Goal: Communication & Community: Connect with others

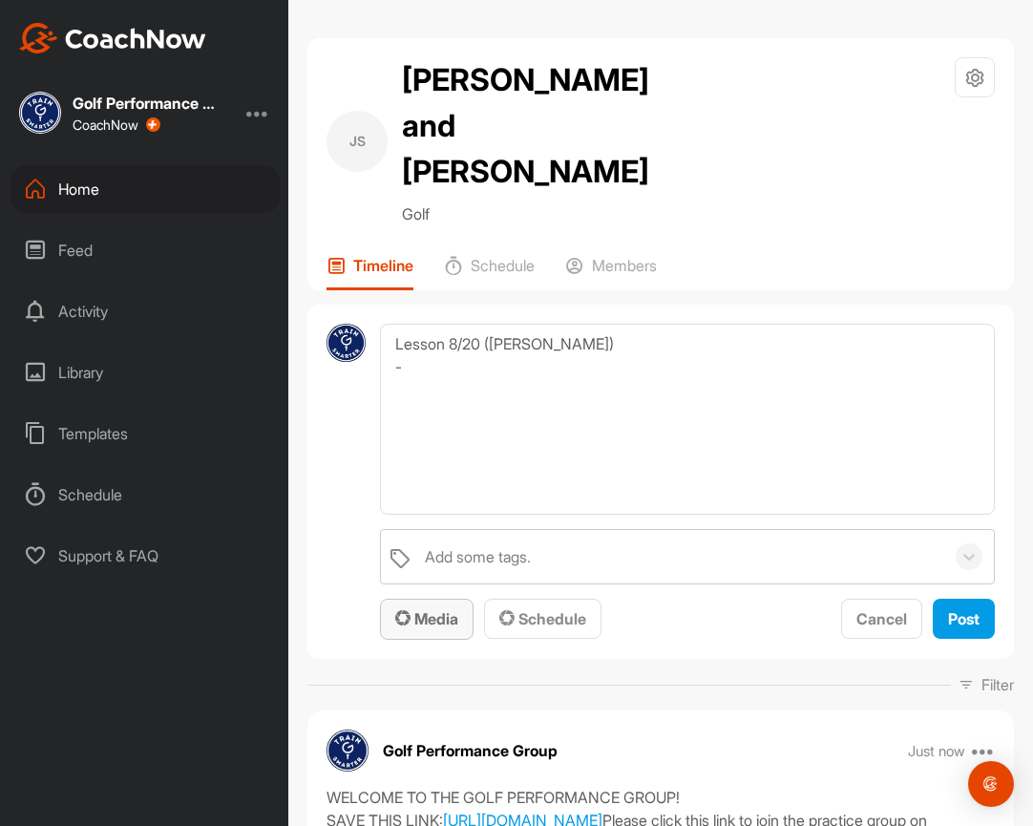
click at [434, 607] on div "Media" at bounding box center [426, 618] width 63 height 23
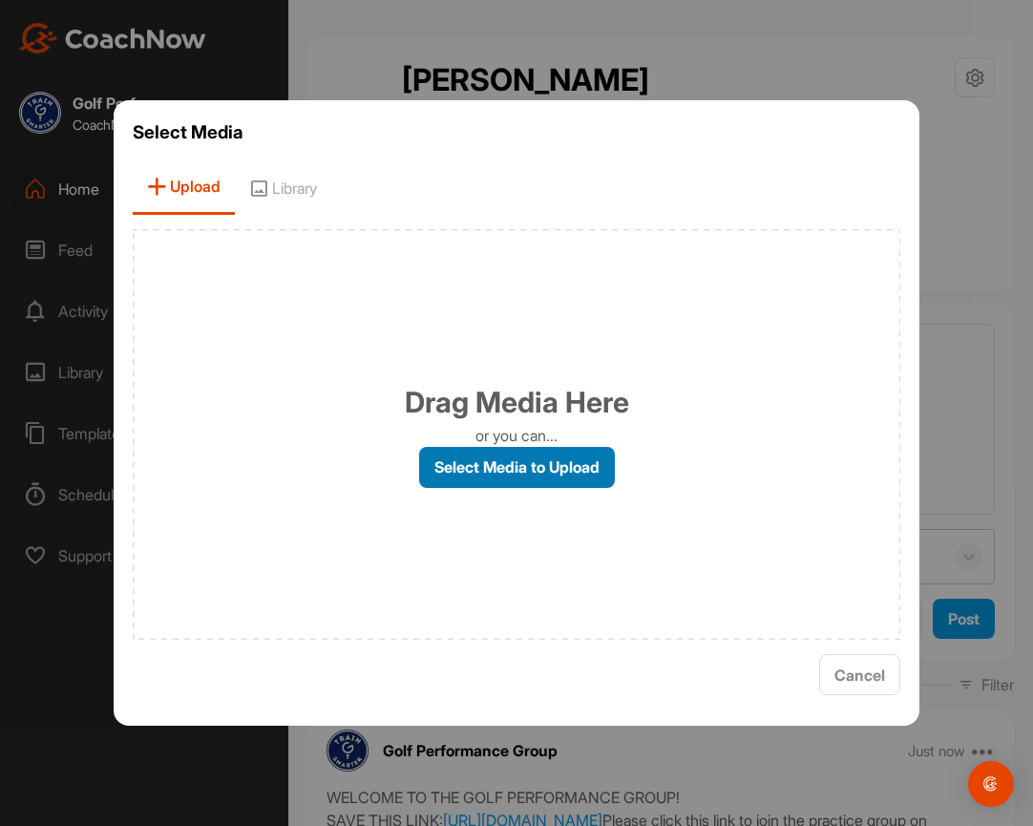
click at [478, 475] on label "Select Media to Upload" at bounding box center [517, 467] width 196 height 41
click at [0, 0] on input "Select Media to Upload" at bounding box center [0, 0] width 0 height 0
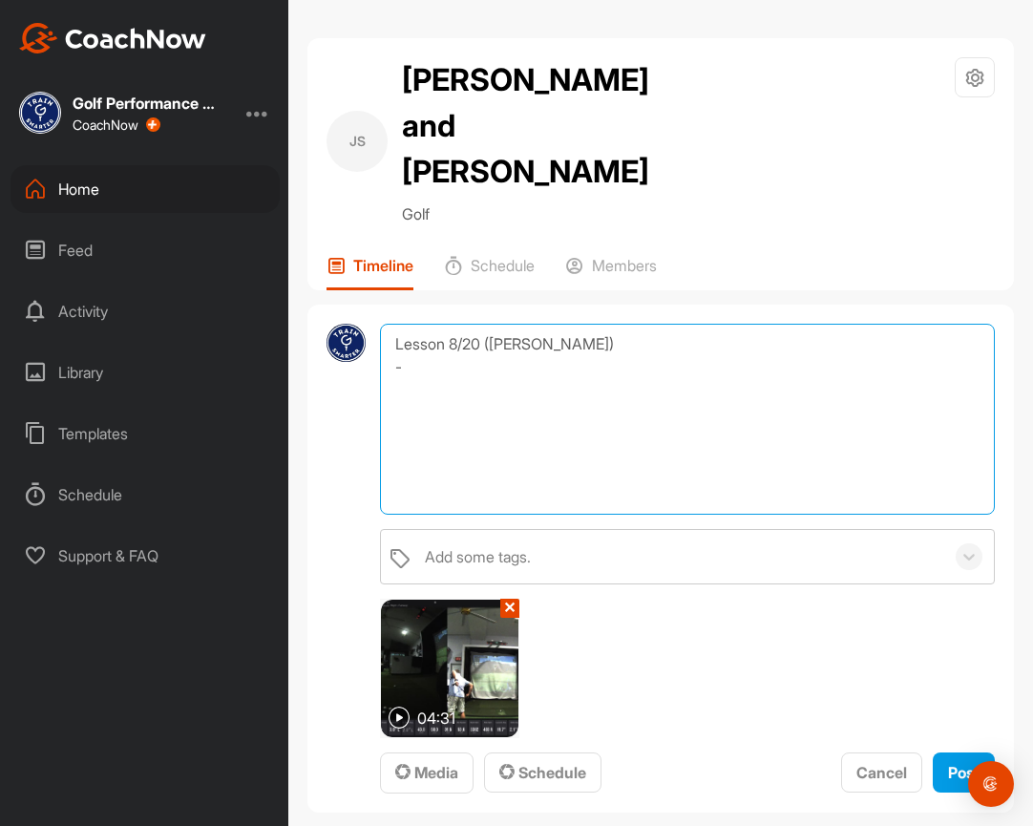
click at [429, 327] on textarea "Lesson 8/20 ([PERSON_NAME]) -" at bounding box center [687, 419] width 615 height 191
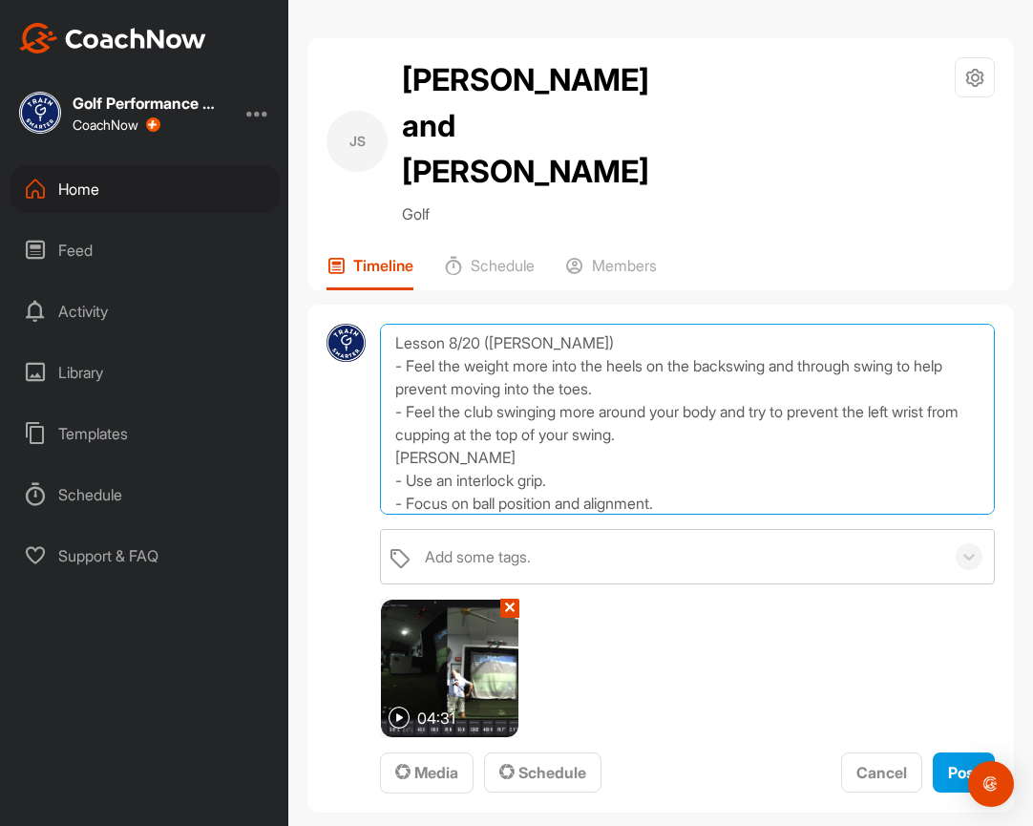
scroll to position [24, 0]
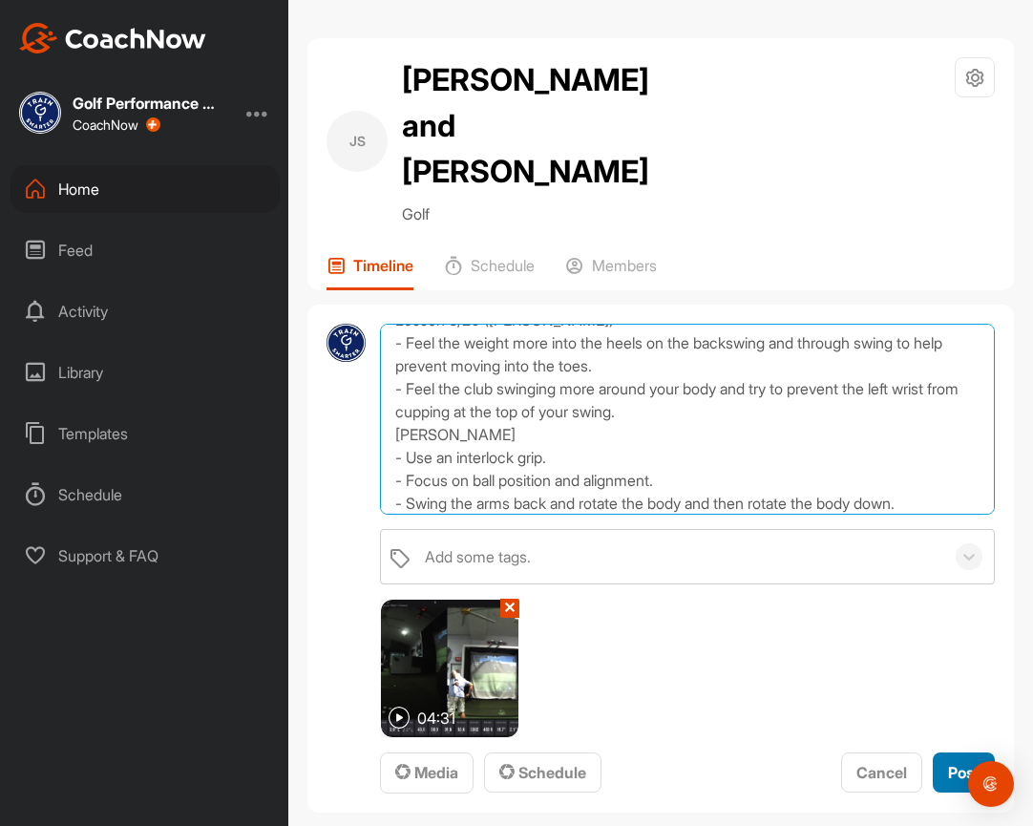
type textarea "Lesson 8/20 ([PERSON_NAME]) - Feel the weight more into the heels on the backsw…"
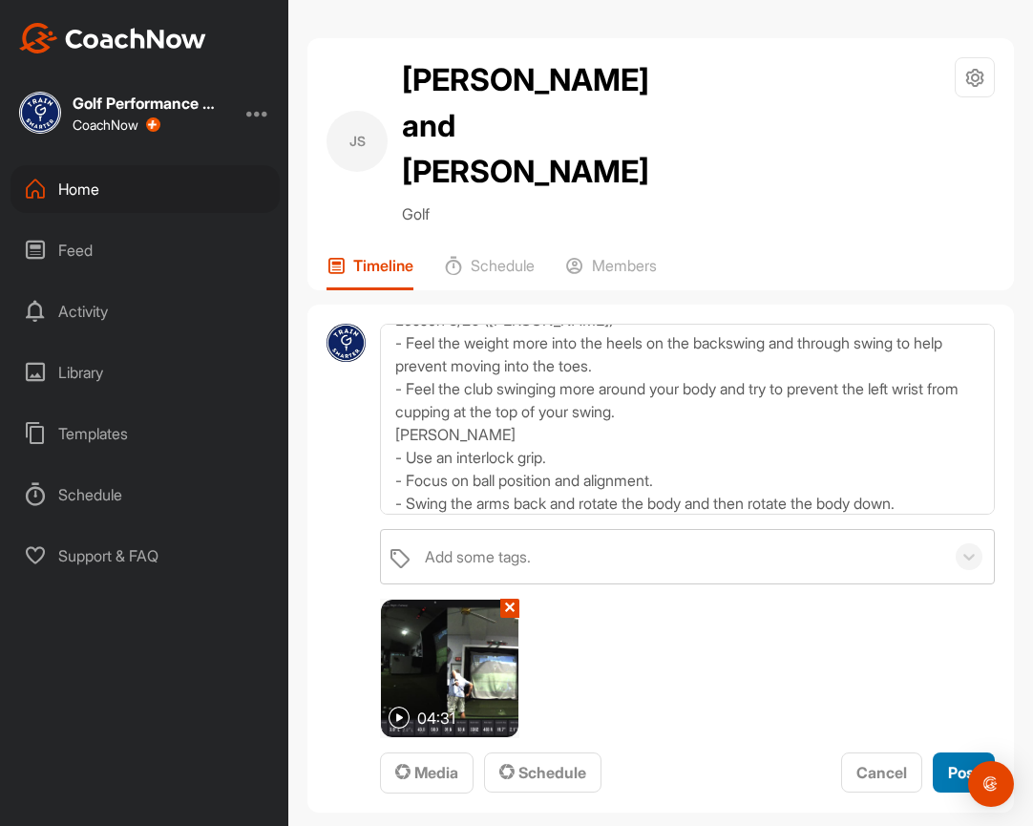
click at [957, 763] on span "Post" at bounding box center [964, 772] width 32 height 19
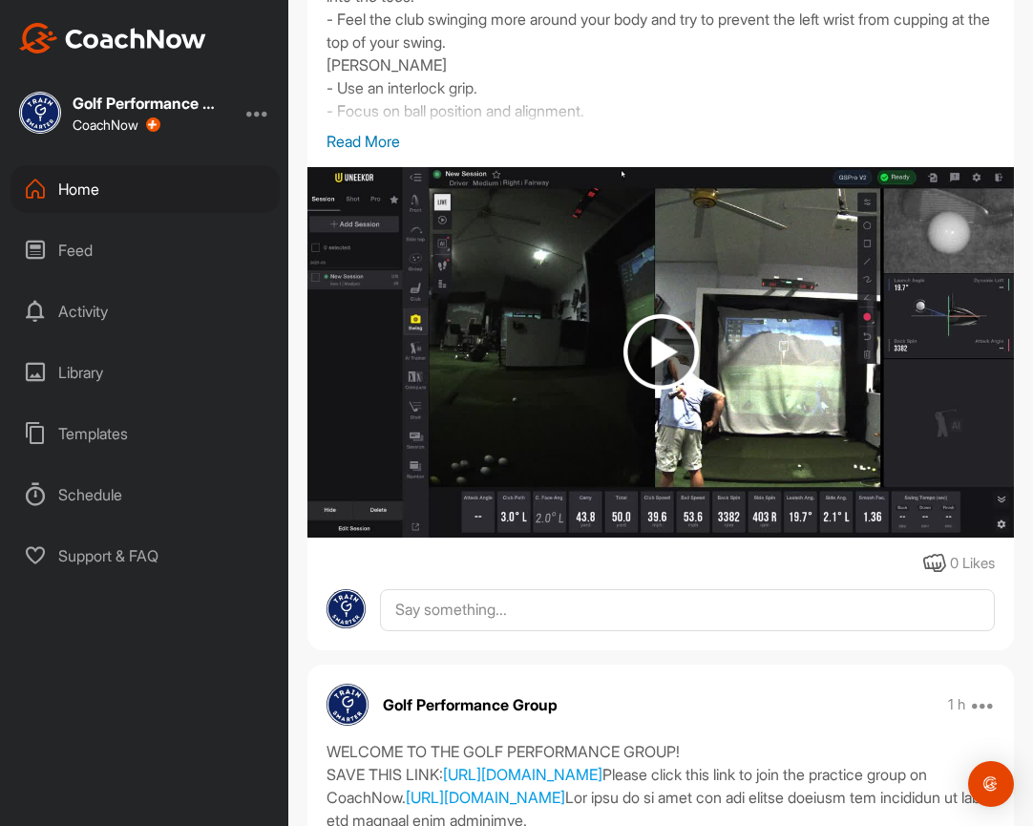
scroll to position [818, 0]
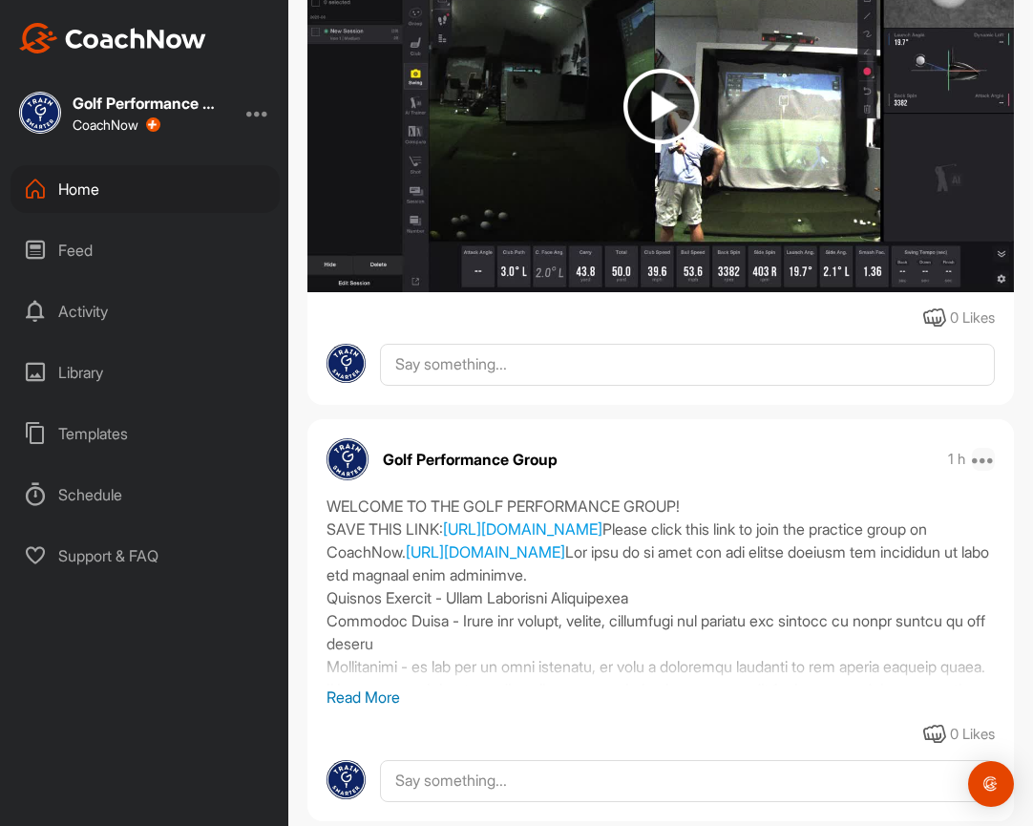
click at [972, 448] on icon at bounding box center [983, 459] width 23 height 23
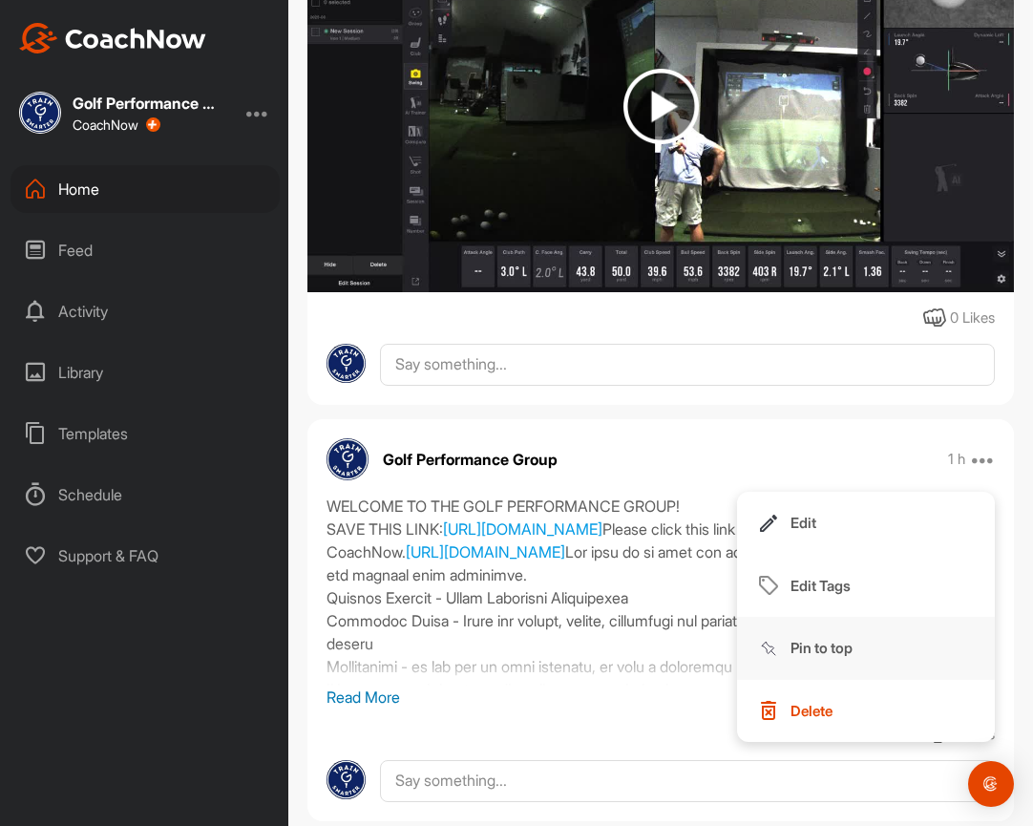
click at [826, 617] on button "Pin to top" at bounding box center [866, 648] width 258 height 63
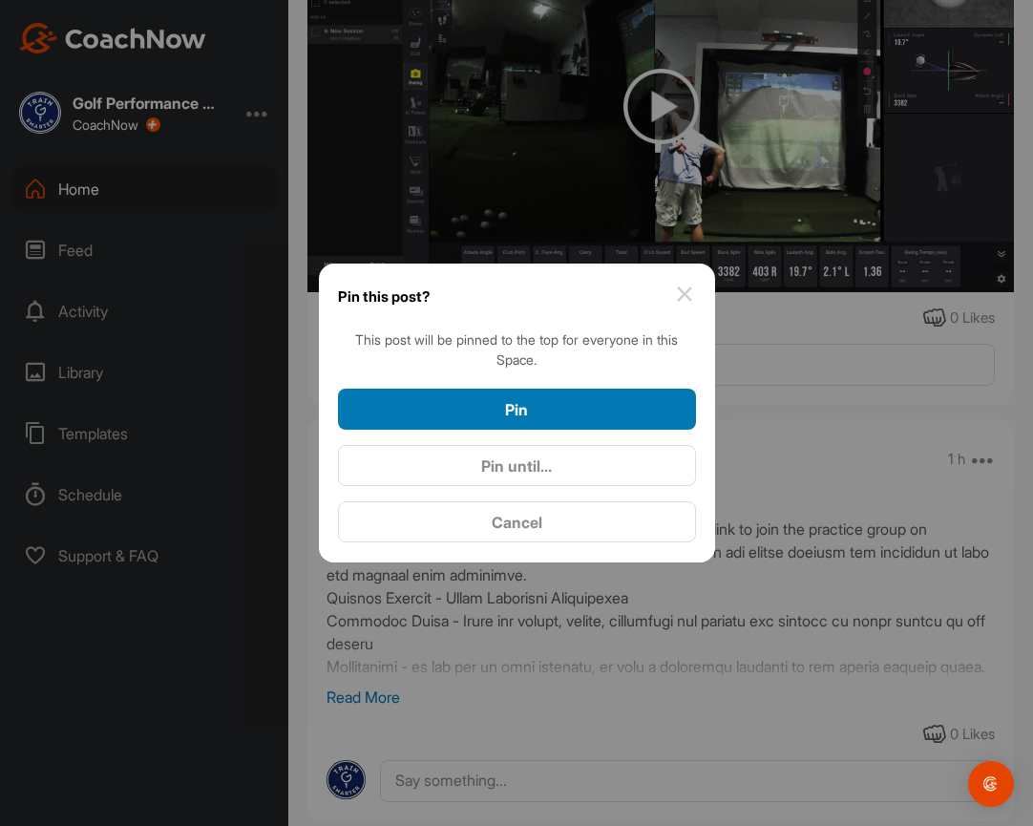
click at [599, 402] on div "Pin" at bounding box center [517, 409] width 328 height 23
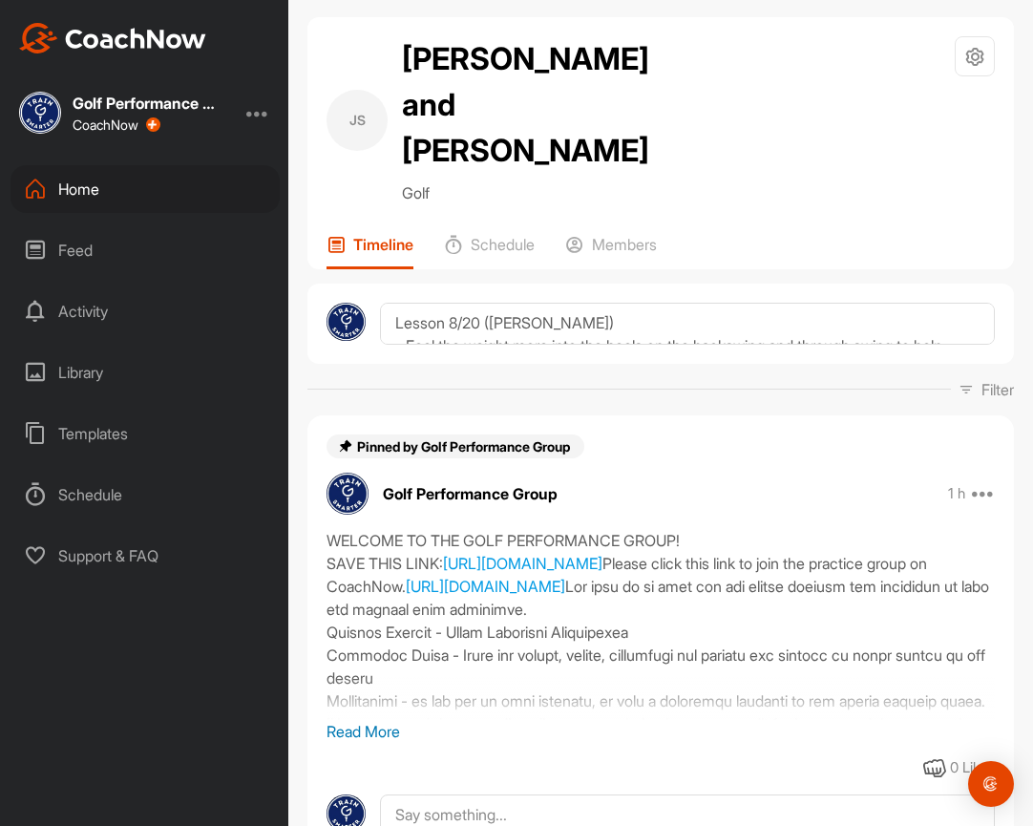
scroll to position [0, 0]
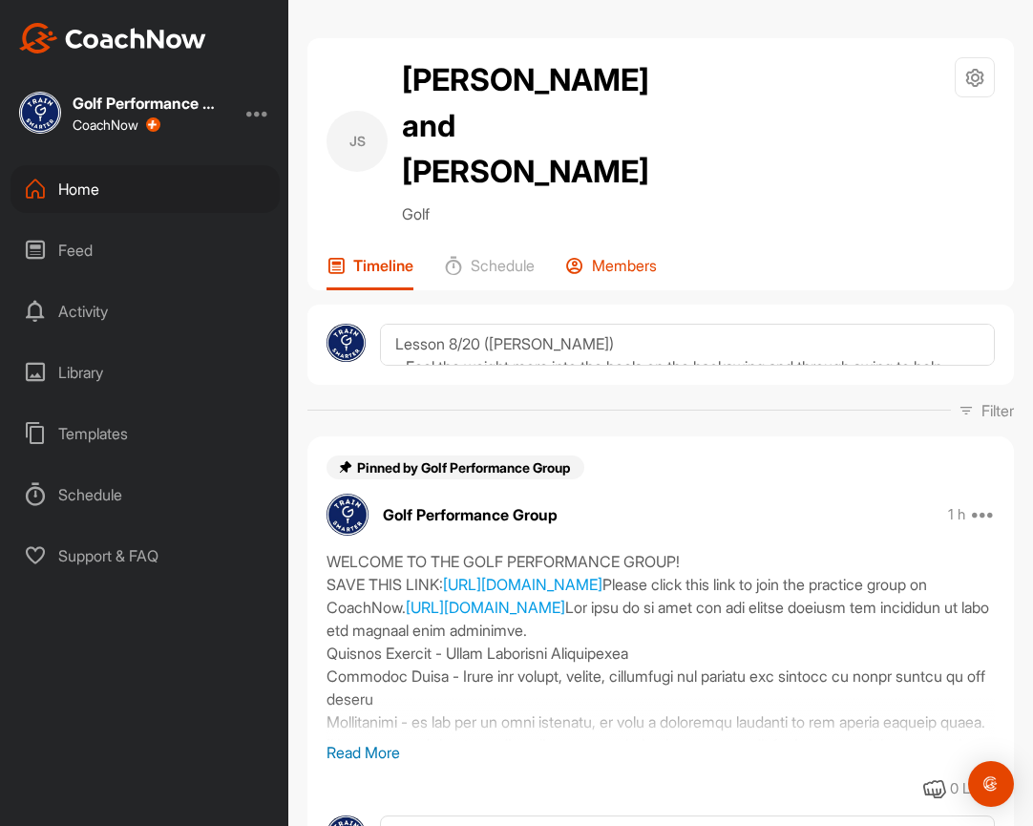
click at [623, 256] on p "Members" at bounding box center [624, 265] width 65 height 19
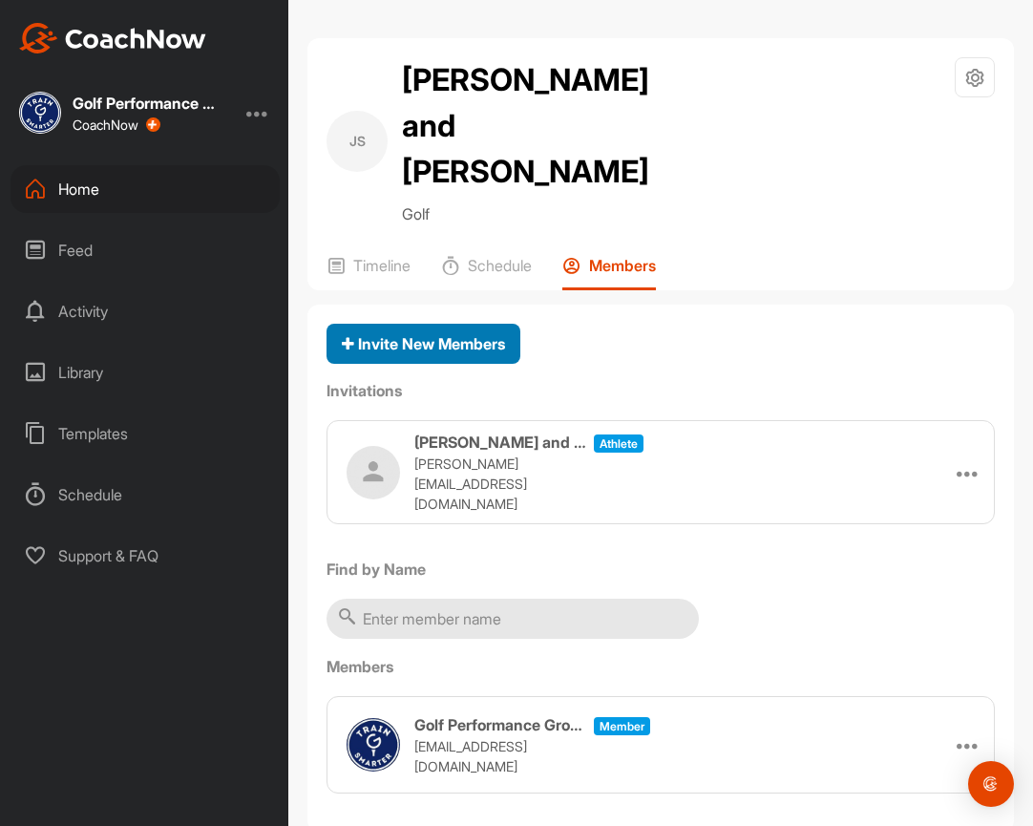
click at [455, 334] on span "Invite New Members" at bounding box center [423, 343] width 163 height 19
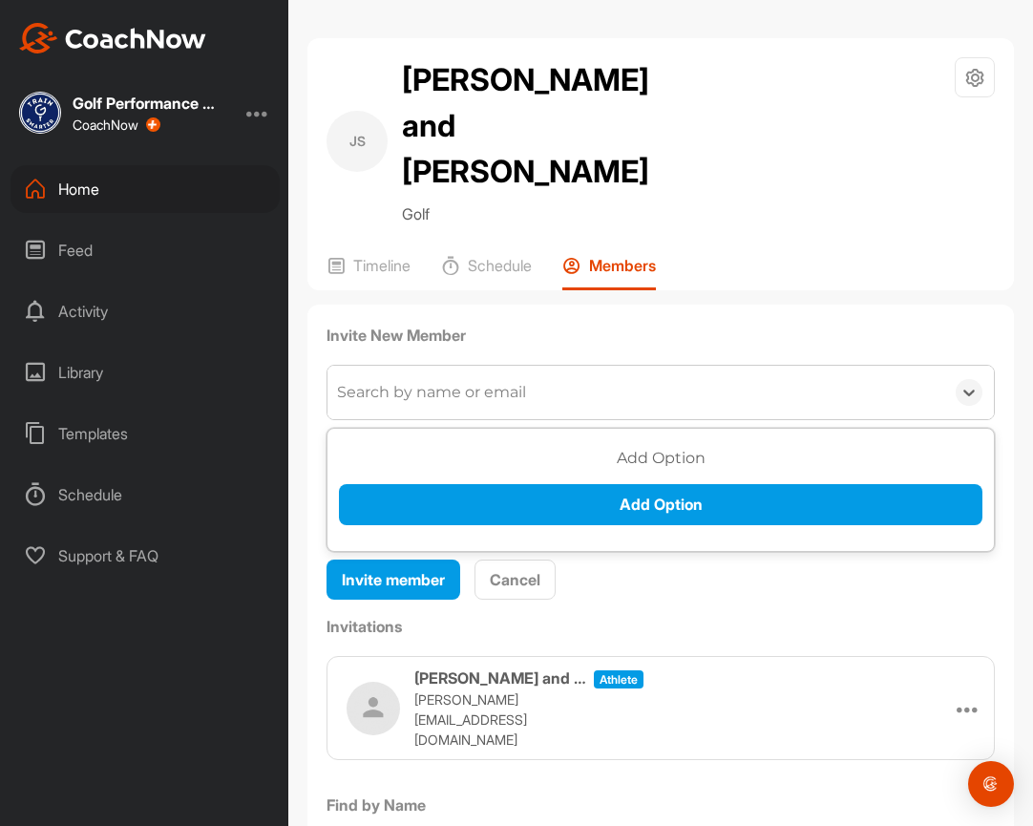
click at [458, 381] on div "Search by name or email" at bounding box center [431, 392] width 189 height 23
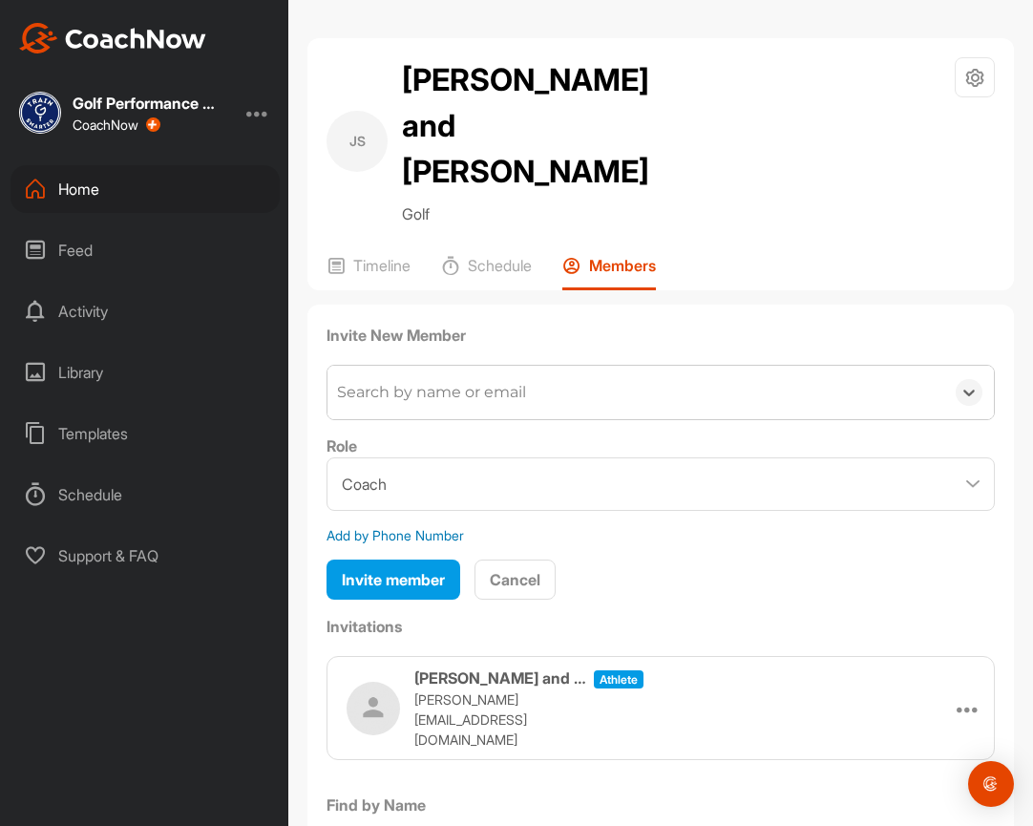
click at [667, 366] on div "Search by name or email" at bounding box center [636, 392] width 617 height 53
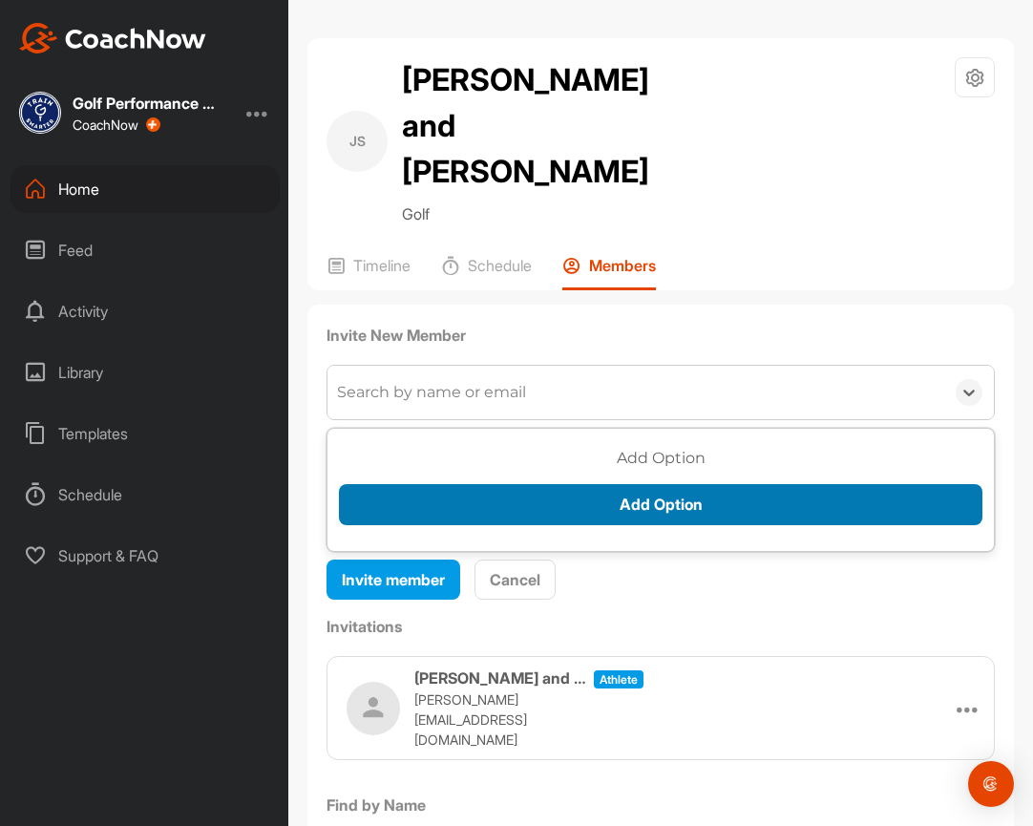
click at [671, 484] on button "Add Option" at bounding box center [661, 504] width 644 height 41
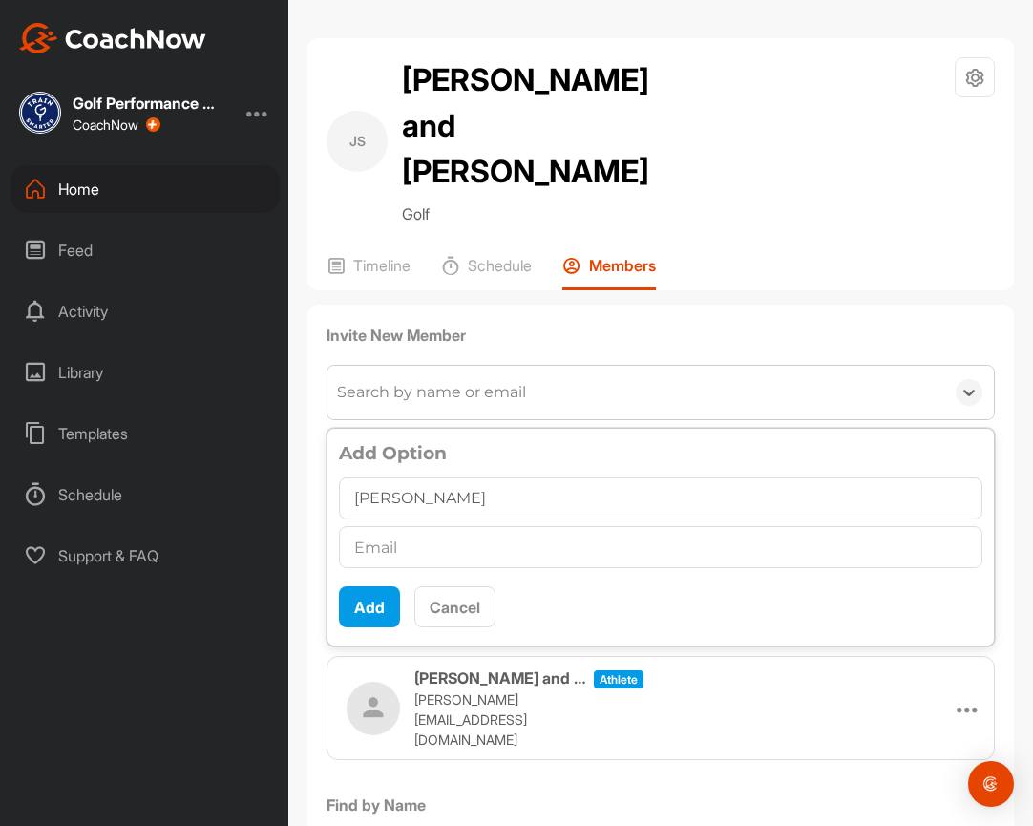
type input "[PERSON_NAME]"
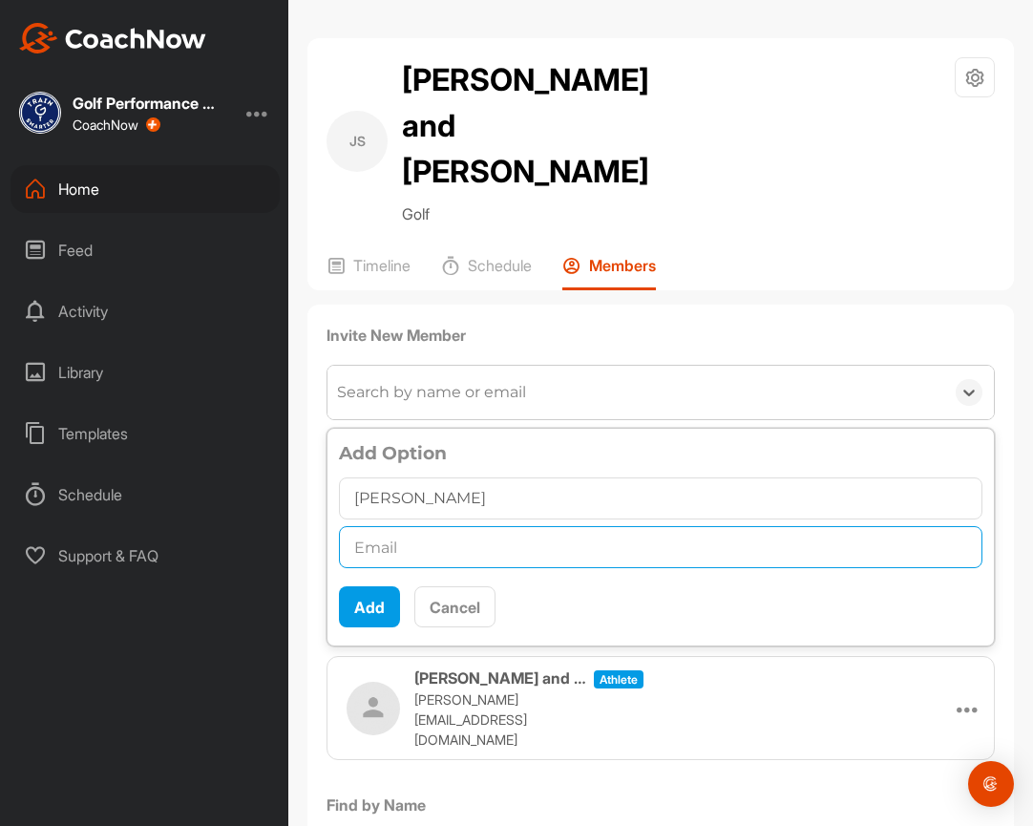
click at [546, 526] on input "text" at bounding box center [661, 547] width 644 height 42
type input "[EMAIL_ADDRESS][DOMAIN_NAME]"
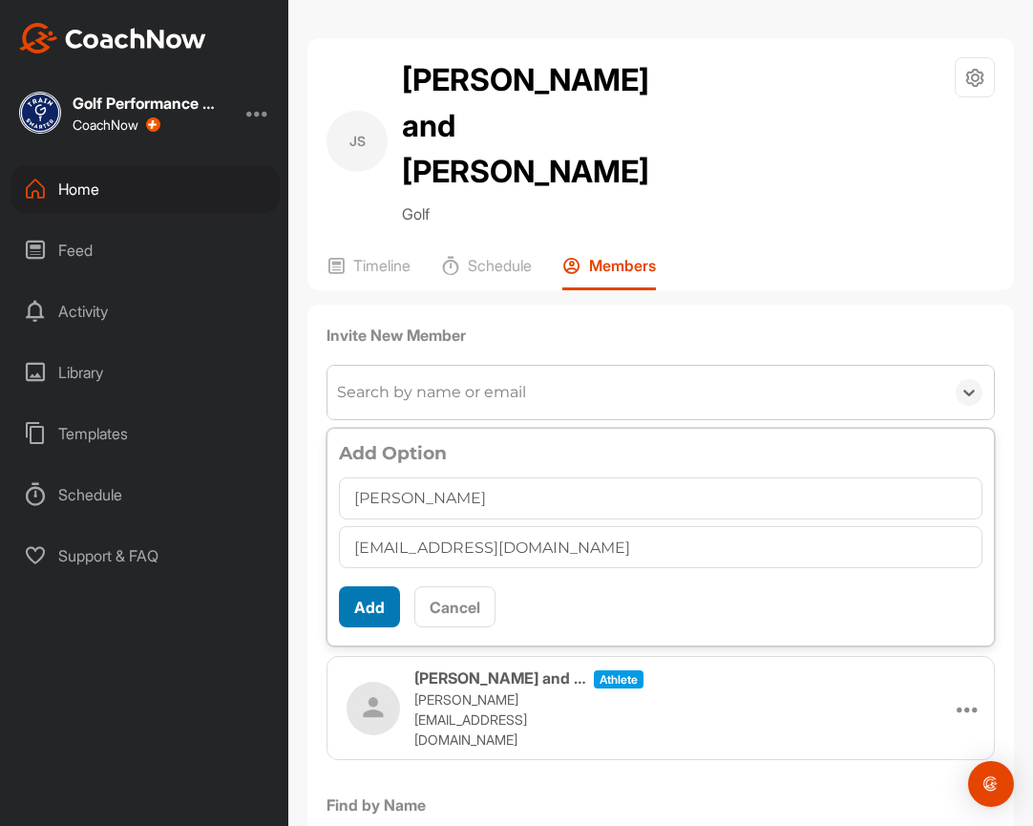
scroll to position [11, 0]
click at [377, 586] on button "Add" at bounding box center [369, 606] width 61 height 41
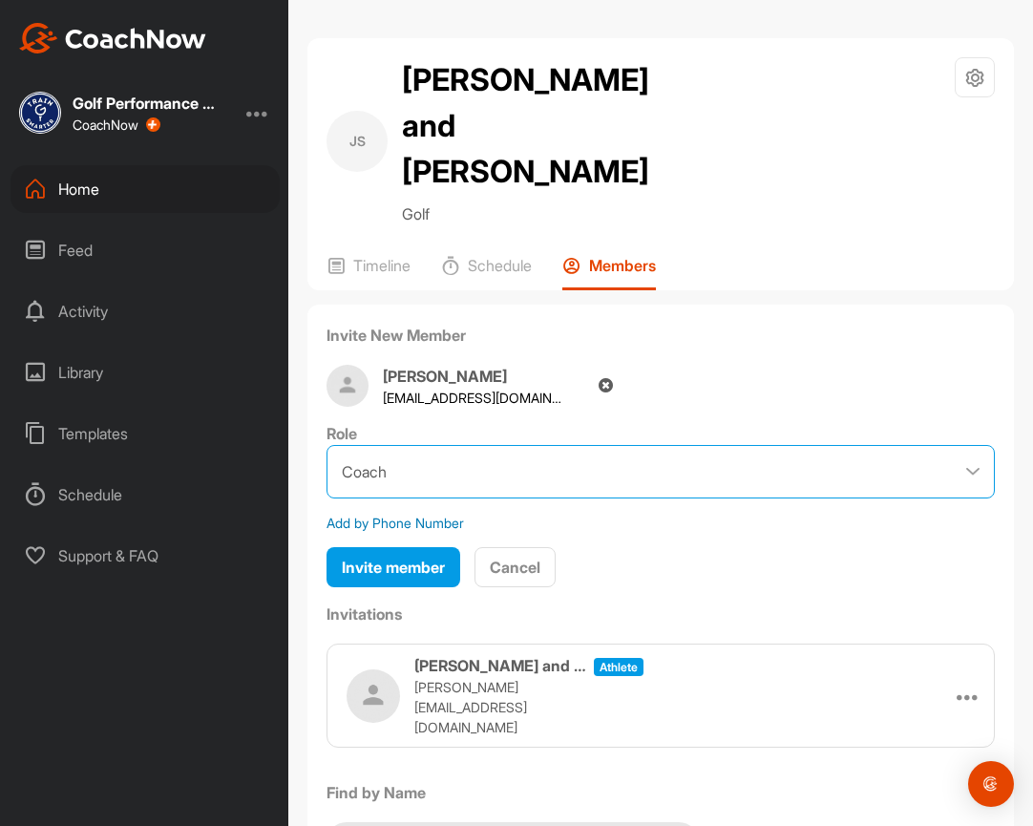
drag, startPoint x: 757, startPoint y: 419, endPoint x: 742, endPoint y: 427, distance: 17.1
click at [757, 445] on select "Coach Member" at bounding box center [661, 471] width 668 height 53
select select "contributor"
click at [327, 445] on select "Coach Member" at bounding box center [661, 471] width 668 height 53
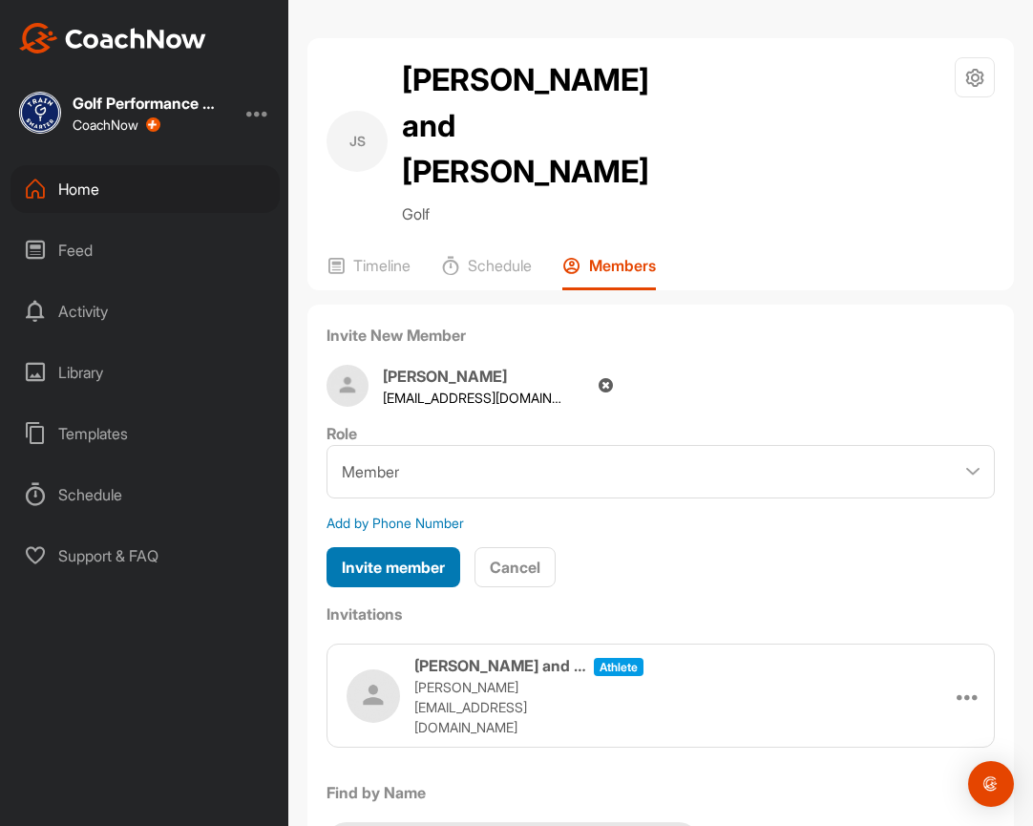
click at [433, 558] on span "Invite member" at bounding box center [393, 567] width 103 height 19
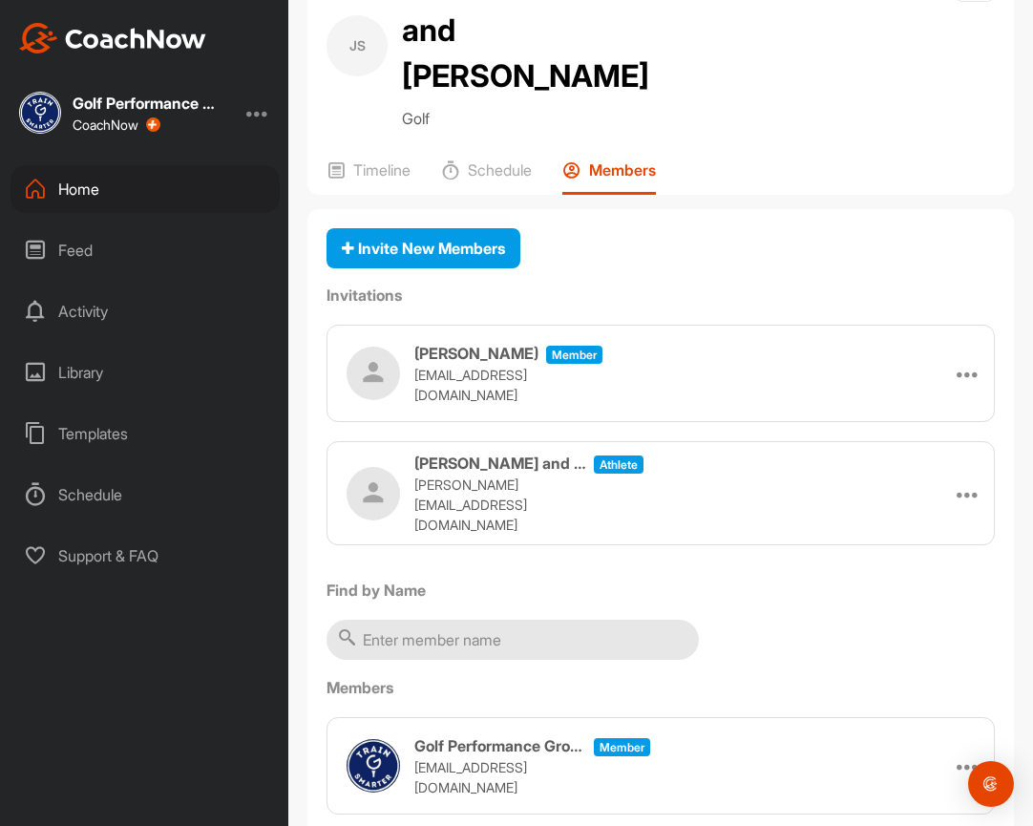
scroll to position [0, 0]
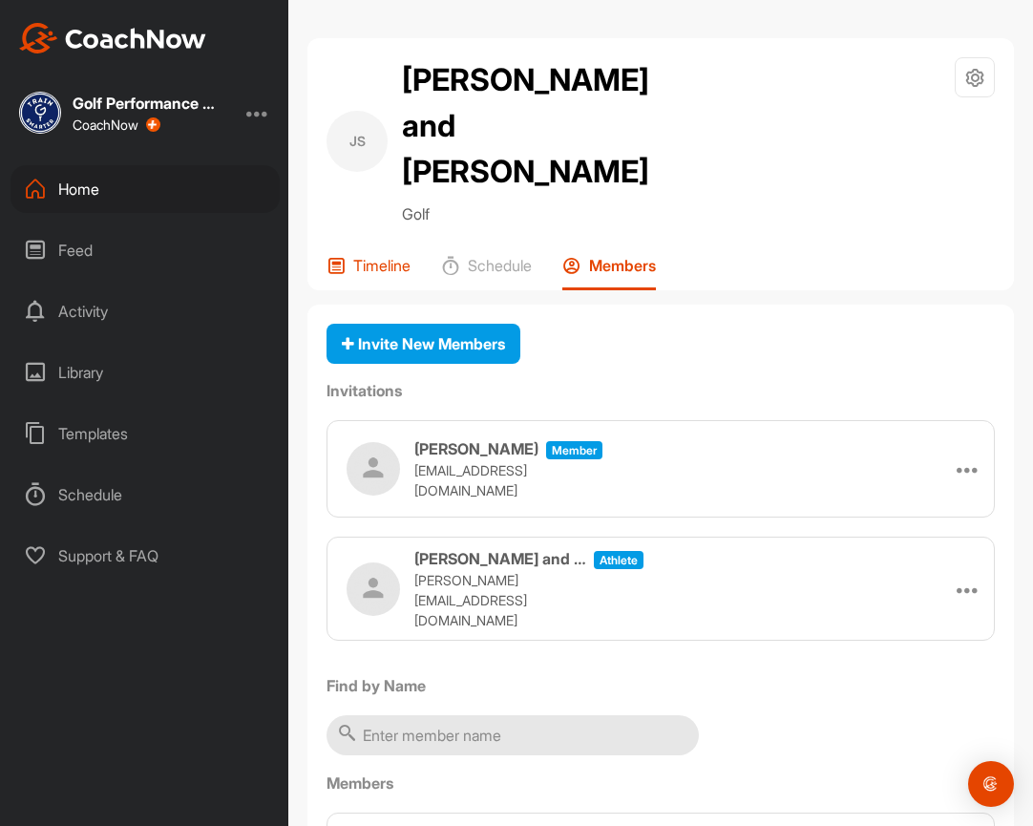
click at [372, 256] on p "Timeline" at bounding box center [381, 265] width 57 height 19
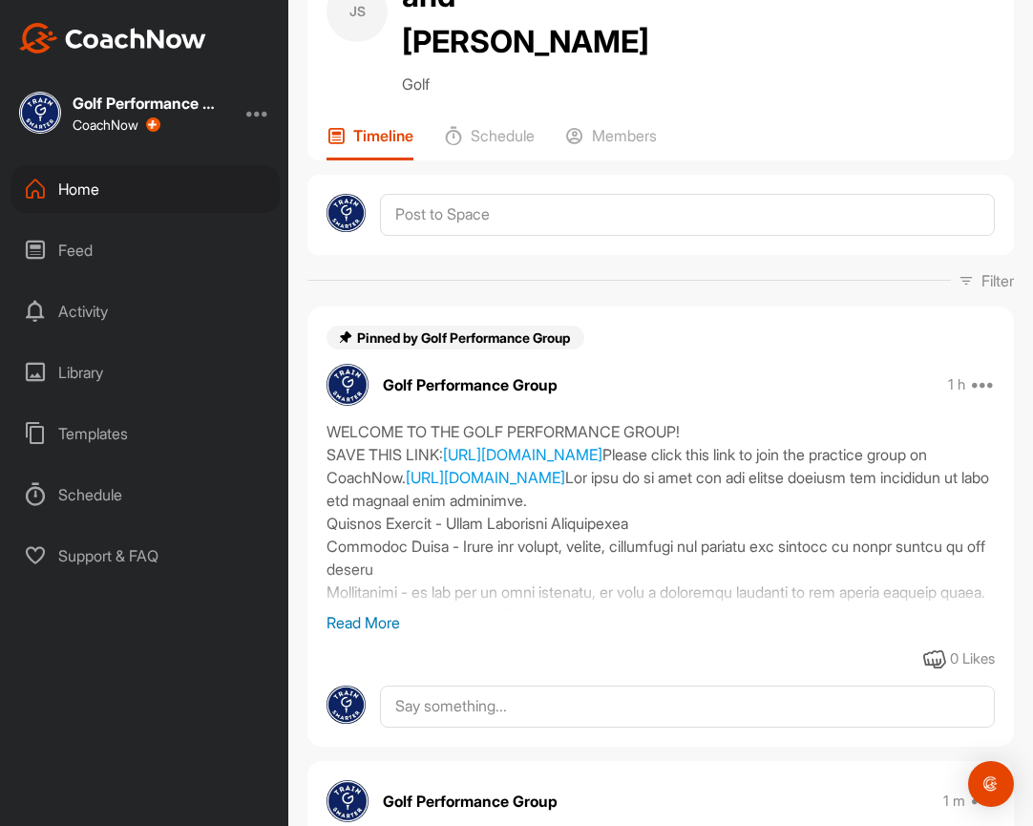
scroll to position [286, 0]
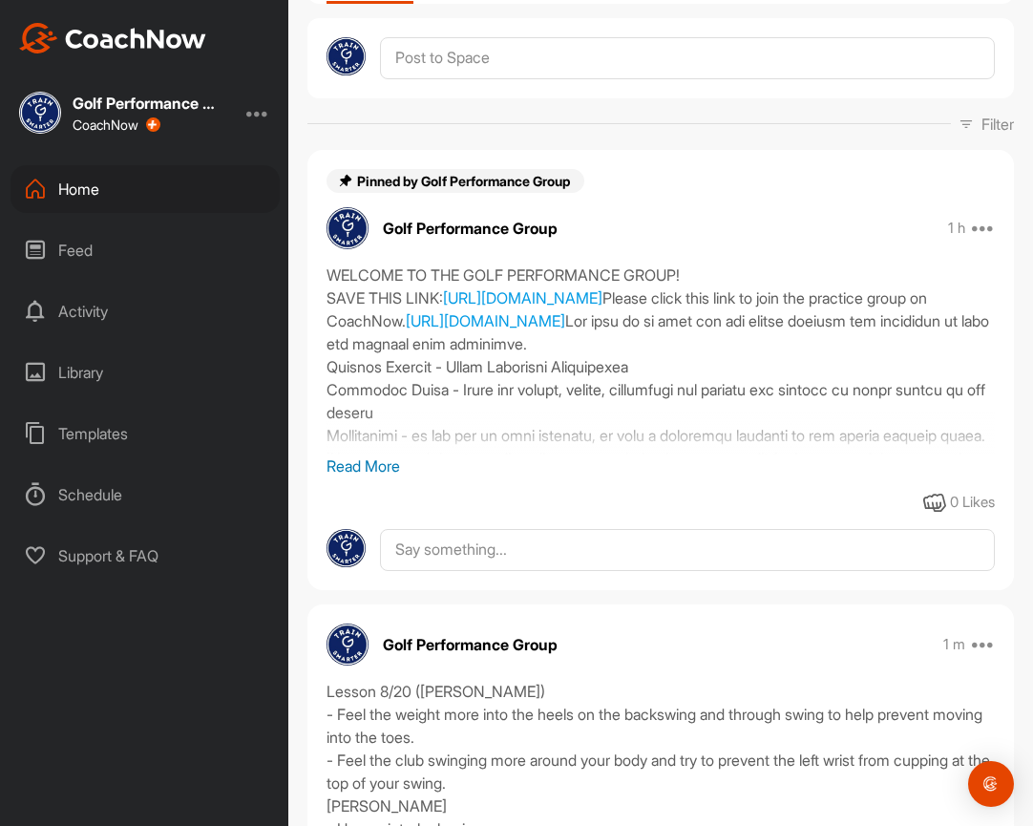
drag, startPoint x: 329, startPoint y: 254, endPoint x: 450, endPoint y: 243, distance: 120.9
click at [450, 264] on div "WELCOME TO THE GOLF PERFORMANCE GROUP! SAVE THIS LINK: [URL][DOMAIN_NAME] Pleas…" at bounding box center [661, 359] width 668 height 191
click at [561, 288] on link "[URL][DOMAIN_NAME]" at bounding box center [522, 297] width 159 height 19
